Goal: Transaction & Acquisition: Purchase product/service

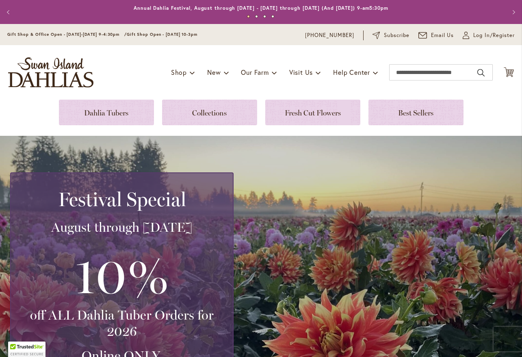
click at [112, 104] on link at bounding box center [106, 113] width 95 height 26
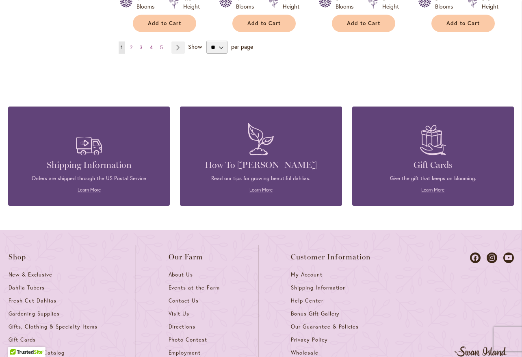
scroll to position [718, 0]
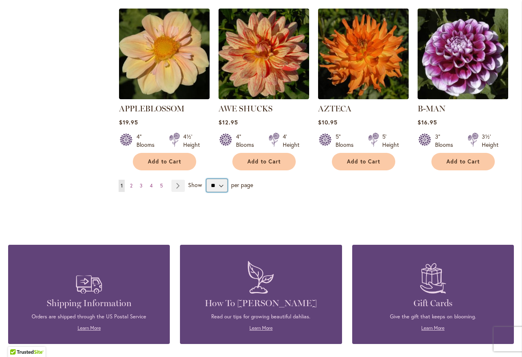
click at [206, 179] on select "** ** ** **" at bounding box center [217, 185] width 22 height 13
select select "**"
click option "**" at bounding box center [0, 0] width 0 height 0
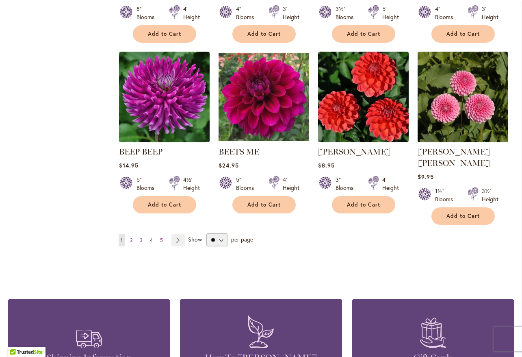
scroll to position [1358, 0]
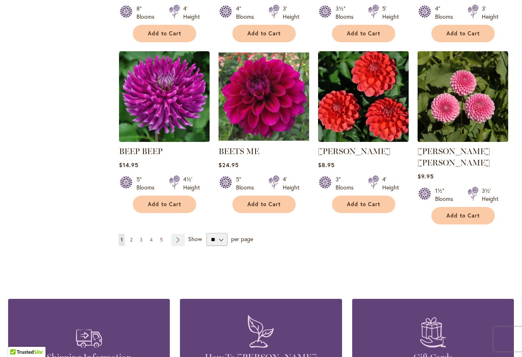
click at [132, 237] on span "2" at bounding box center [131, 240] width 2 height 6
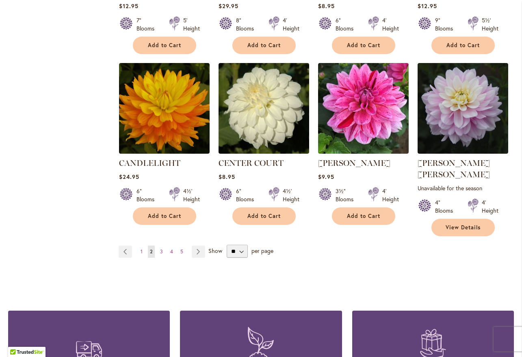
scroll to position [1357, 0]
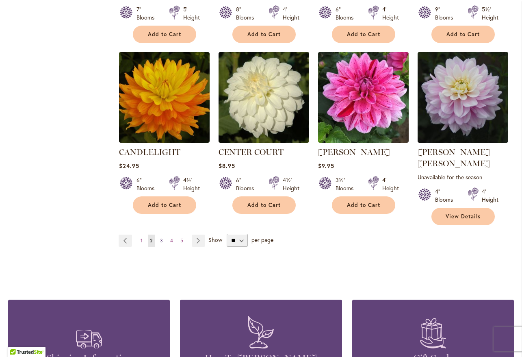
click at [161, 237] on span "3" at bounding box center [161, 240] width 3 height 6
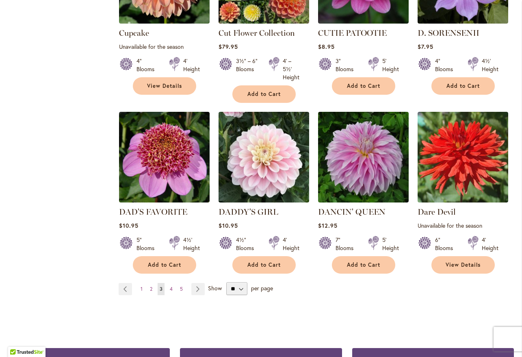
scroll to position [1351, 0]
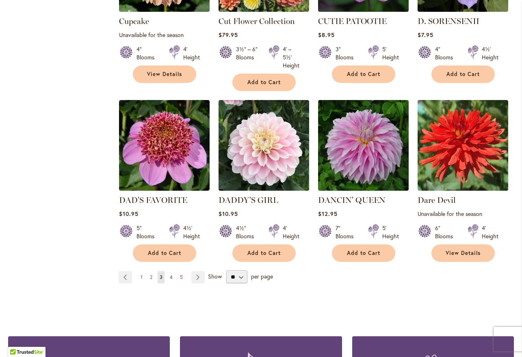
click at [170, 274] on span "4" at bounding box center [171, 277] width 3 height 6
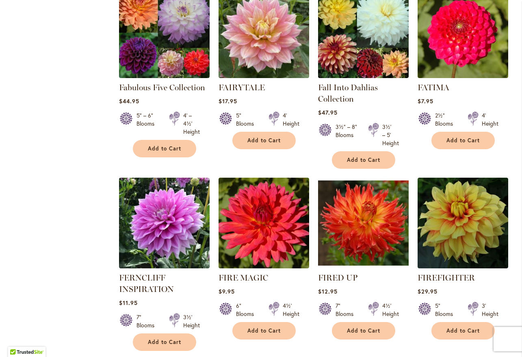
scroll to position [1269, 0]
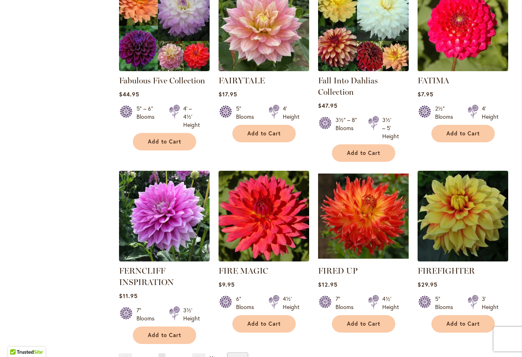
click at [170, 353] on link "Page 5" at bounding box center [172, 359] width 7 height 12
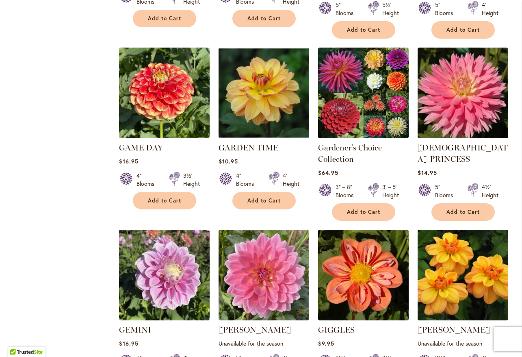
scroll to position [743, 0]
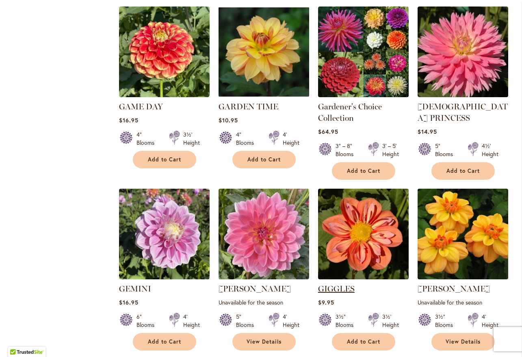
click at [331, 284] on link "GIGGLES" at bounding box center [336, 289] width 37 height 10
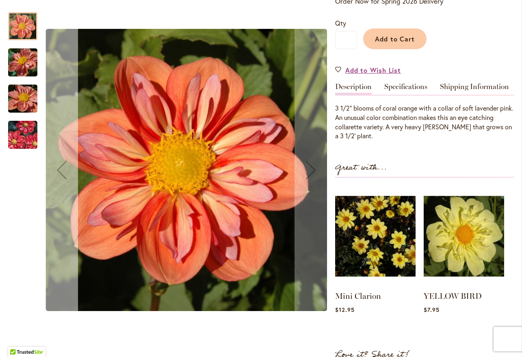
scroll to position [147, 0]
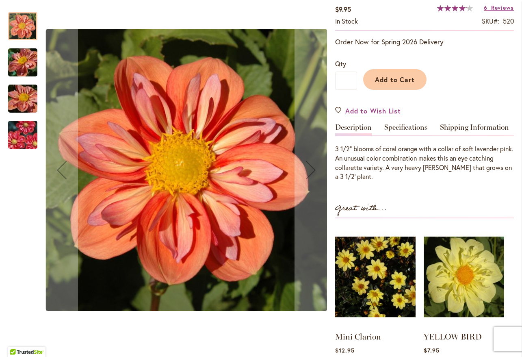
click at [22, 139] on img "GIGGLES" at bounding box center [22, 134] width 59 height 39
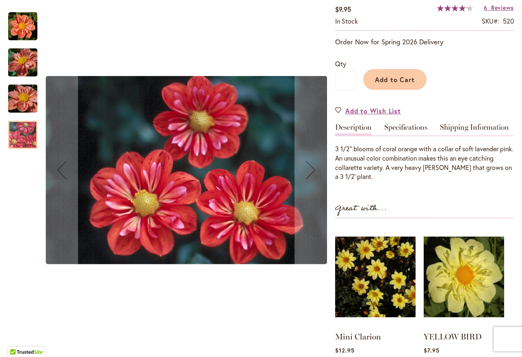
click at [17, 99] on img "GIGGLES" at bounding box center [22, 99] width 59 height 44
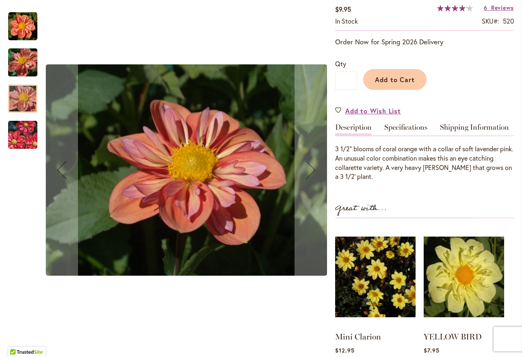
click at [21, 70] on img "GIGGLES" at bounding box center [22, 63] width 59 height 44
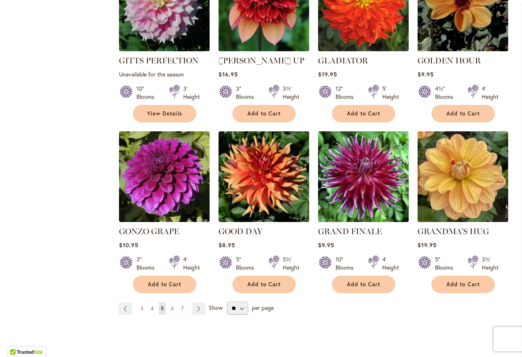
scroll to position [1332, 0]
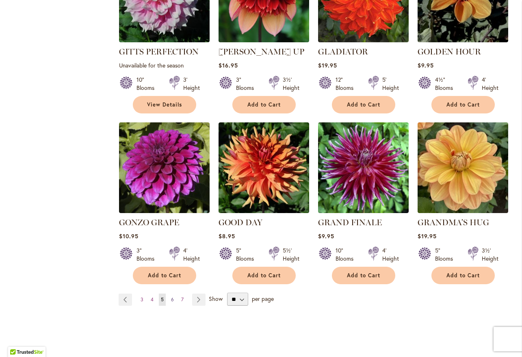
click at [169, 293] on link "Page 6" at bounding box center [172, 299] width 7 height 12
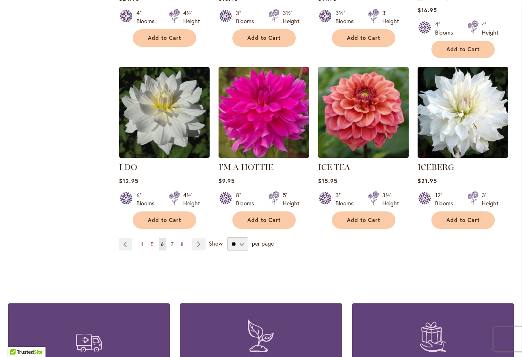
scroll to position [1401, 0]
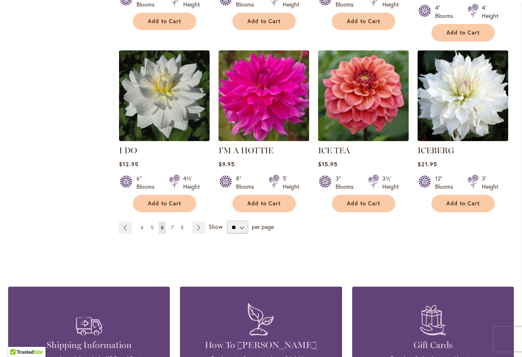
click at [174, 222] on link "Page 7" at bounding box center [172, 228] width 7 height 12
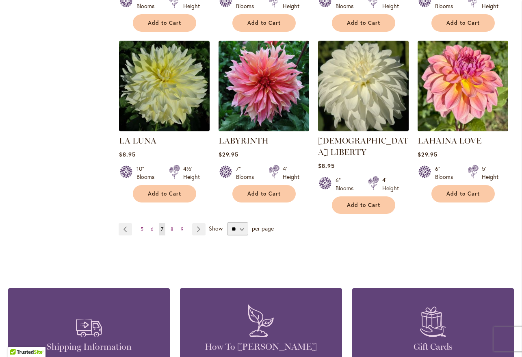
scroll to position [1401, 0]
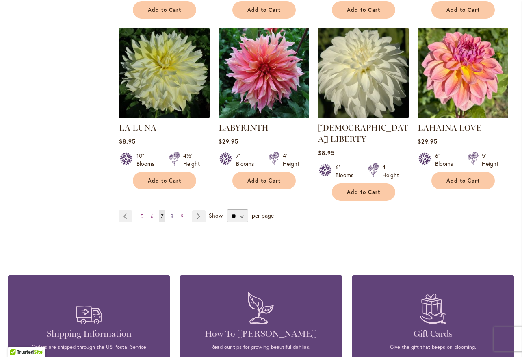
click at [171, 213] on span "8" at bounding box center [172, 216] width 3 height 6
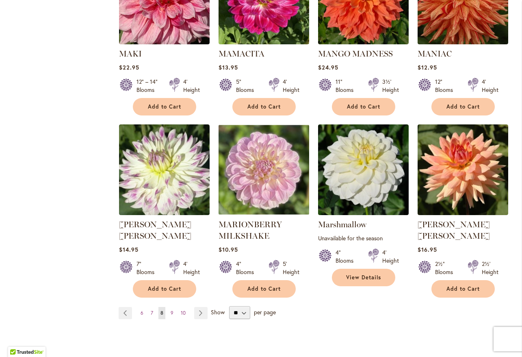
scroll to position [1351, 0]
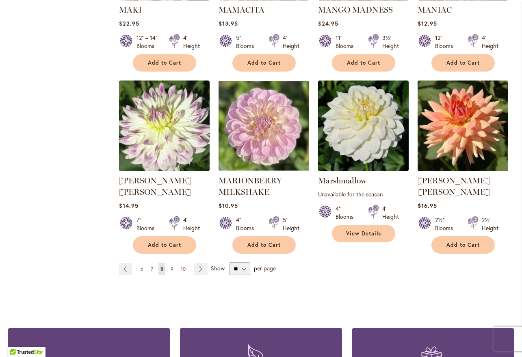
click at [174, 263] on link "Page 9" at bounding box center [172, 269] width 7 height 12
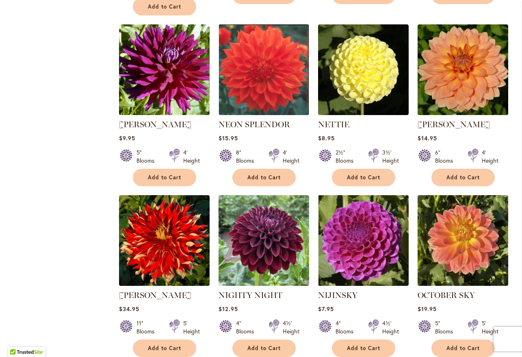
scroll to position [1313, 0]
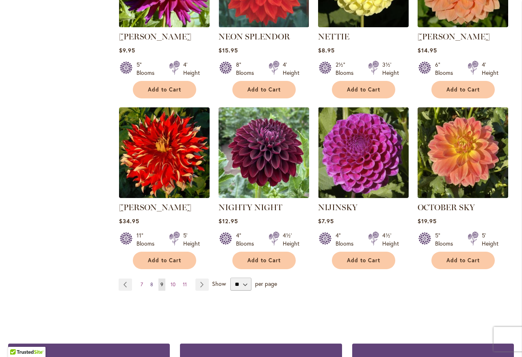
click at [150, 278] on link "Page 8" at bounding box center [151, 284] width 7 height 12
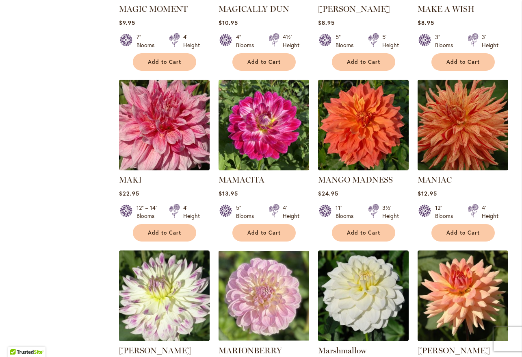
scroll to position [1313, 0]
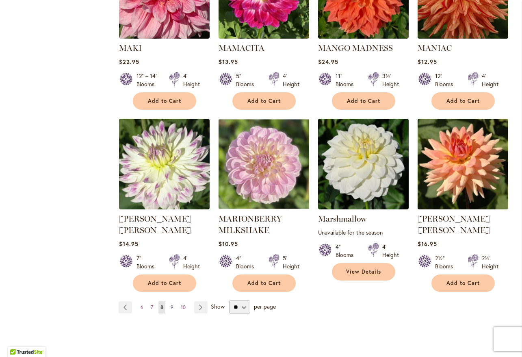
click at [172, 304] on span "9" at bounding box center [172, 307] width 3 height 6
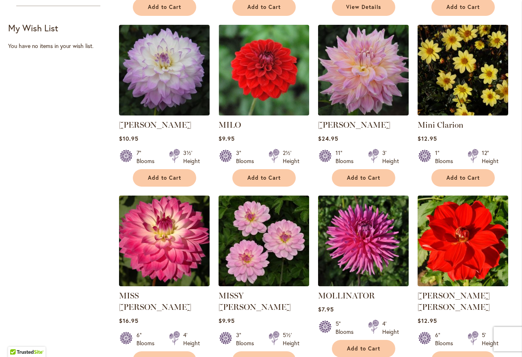
scroll to position [523, 0]
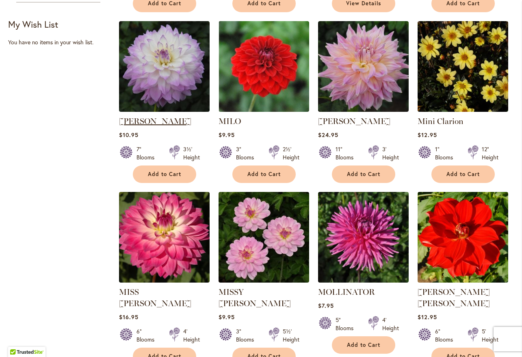
click at [173, 119] on link "MIKAYLA MIRANDA" at bounding box center [155, 121] width 72 height 10
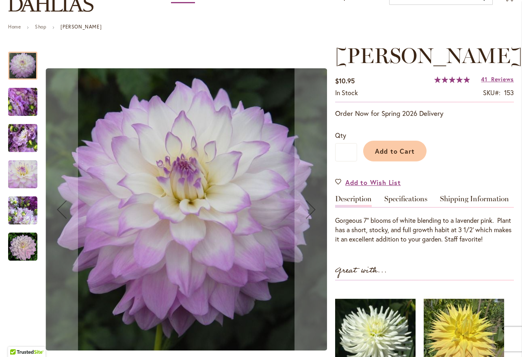
scroll to position [88, 0]
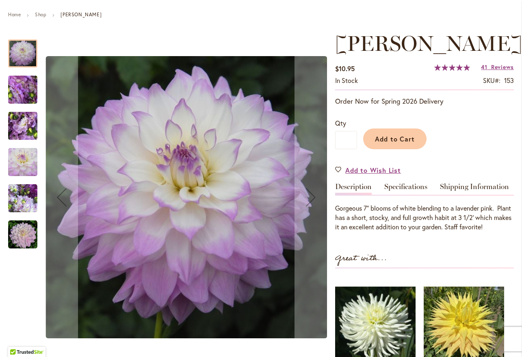
click at [22, 127] on img "MIKAYLA MIRANDA" at bounding box center [22, 126] width 59 height 44
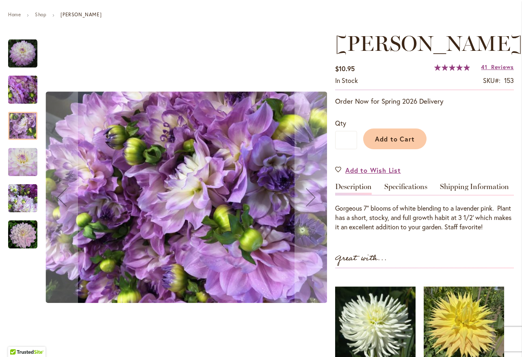
click at [14, 163] on img "MIKAYLA MIRANDA" at bounding box center [22, 162] width 29 height 29
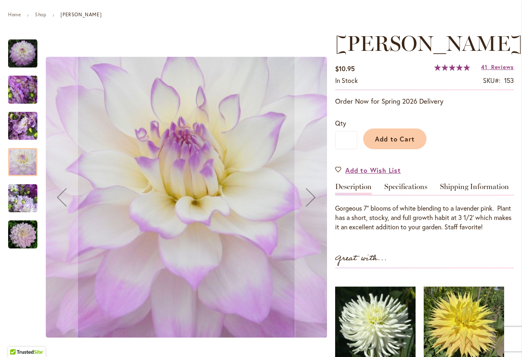
click at [18, 192] on img "MIKAYLA MIRANDA" at bounding box center [22, 198] width 29 height 29
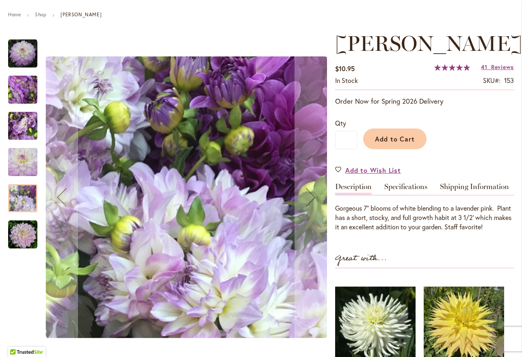
click at [26, 230] on img "MIKAYLA MIRANDA" at bounding box center [22, 234] width 29 height 29
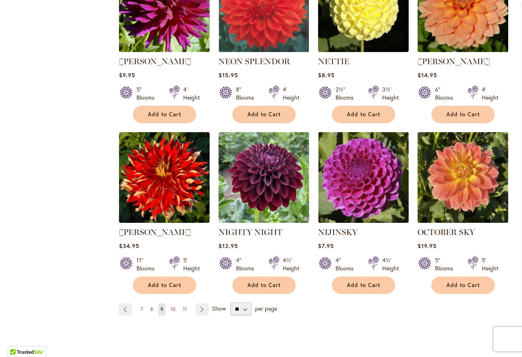
scroll to position [1332, 0]
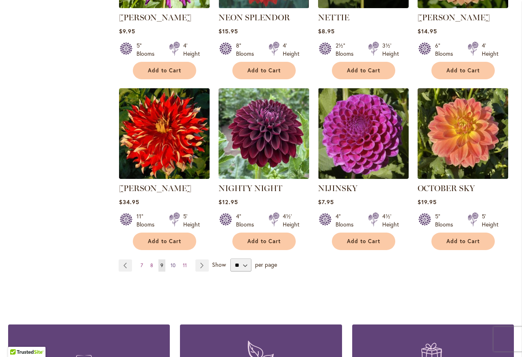
click at [172, 262] on span "10" at bounding box center [173, 265] width 5 height 6
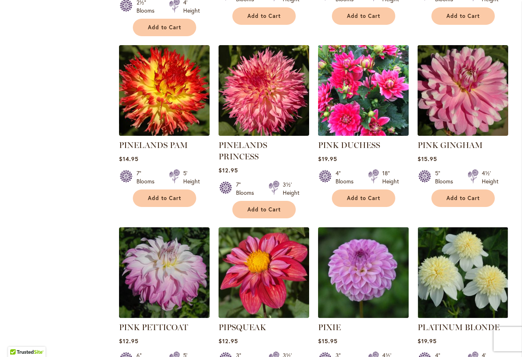
scroll to position [1313, 0]
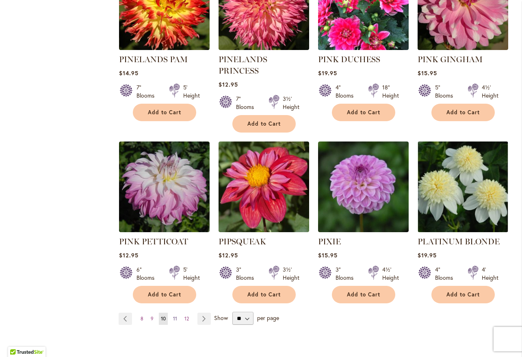
click at [174, 315] on span "11" at bounding box center [175, 318] width 4 height 6
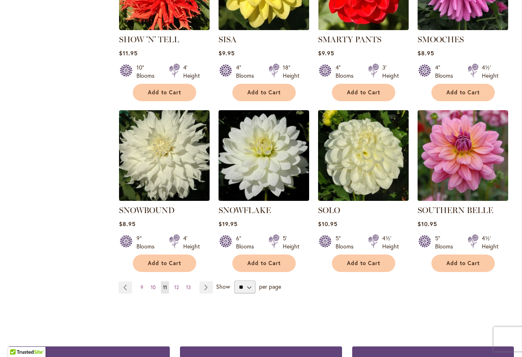
scroll to position [1313, 0]
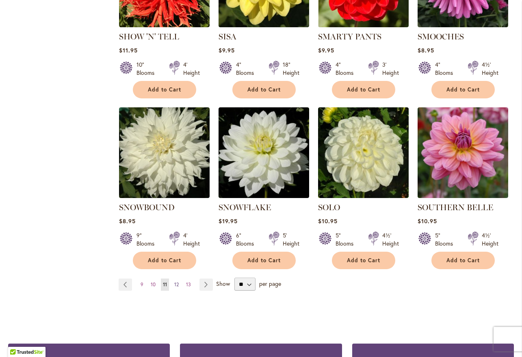
click at [178, 281] on span "12" at bounding box center [176, 284] width 4 height 6
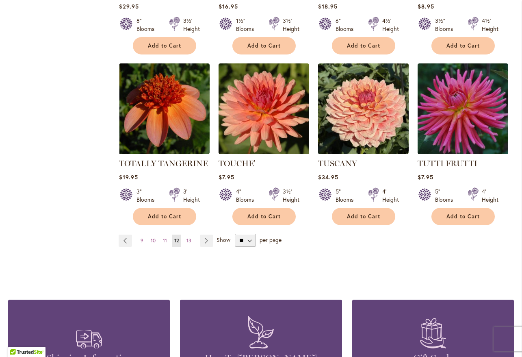
scroll to position [1401, 0]
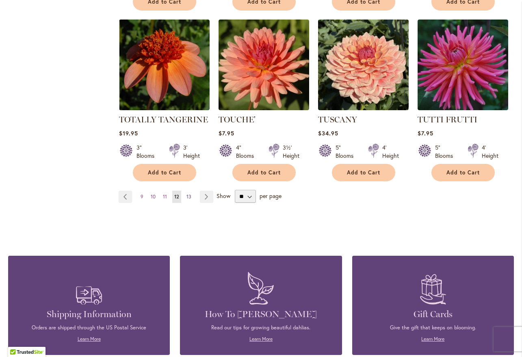
click at [190, 193] on span "13" at bounding box center [189, 196] width 5 height 6
